Goal: Task Accomplishment & Management: Manage account settings

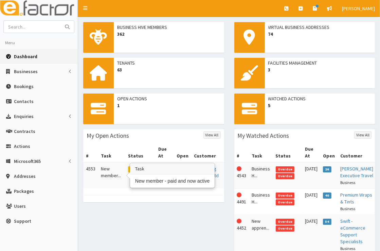
click at [106, 173] on td "New member..." at bounding box center [111, 175] width 27 height 26
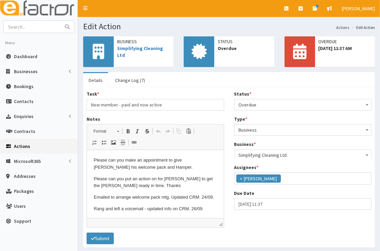
scroll to position [80, 0]
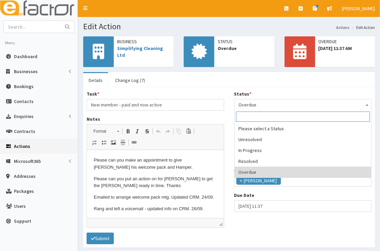
click at [265, 105] on span "Overdue" at bounding box center [303, 105] width 129 height 10
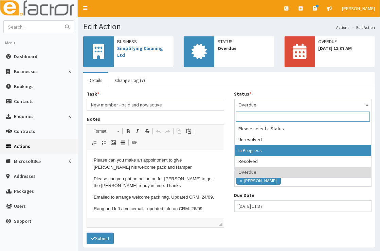
select select "2"
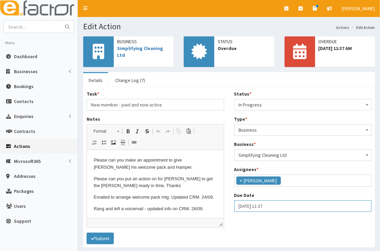
select select "11"
select select "37"
click at [260, 207] on input "08-10-2025 11:37" at bounding box center [303, 206] width 138 height 12
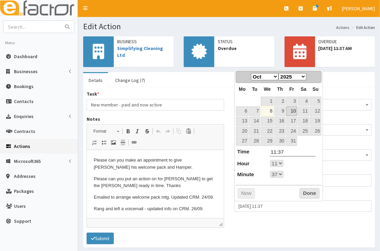
click at [293, 113] on link "10" at bounding box center [291, 110] width 11 height 9
type input "10-10-2025 11:37"
select select "11"
select select "37"
click at [310, 191] on button "Done" at bounding box center [310, 193] width 20 height 11
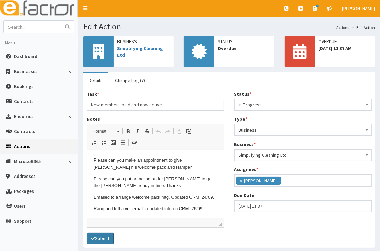
click at [109, 237] on button "Submit" at bounding box center [100, 238] width 27 height 12
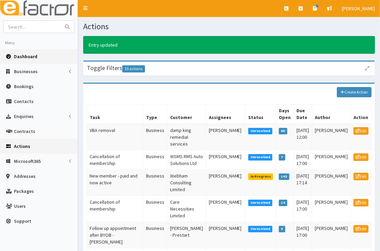
click at [31, 55] on span "Dashboard" at bounding box center [25, 56] width 23 height 6
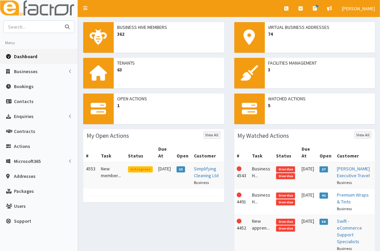
click at [42, 28] on input "text" at bounding box center [32, 27] width 57 height 12
type input "amf lifting"
click at [60, 21] on button "submit" at bounding box center [67, 27] width 14 height 12
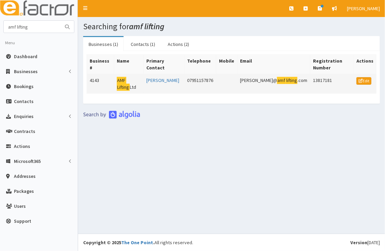
click at [124, 77] on td "AMF Lifting Ltd" at bounding box center [129, 83] width 30 height 19
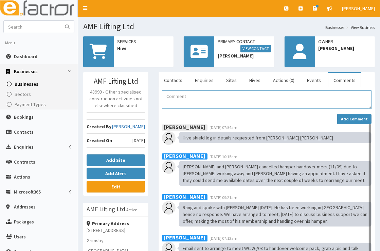
click at [197, 100] on textarea "Comment" at bounding box center [267, 99] width 210 height 18
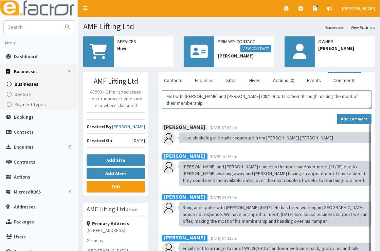
type textarea "Met with [PERSON_NAME] and [PERSON_NAME] (08/10) to talk them through making th…"
